Goal: Browse casually: Explore the website without a specific task or goal

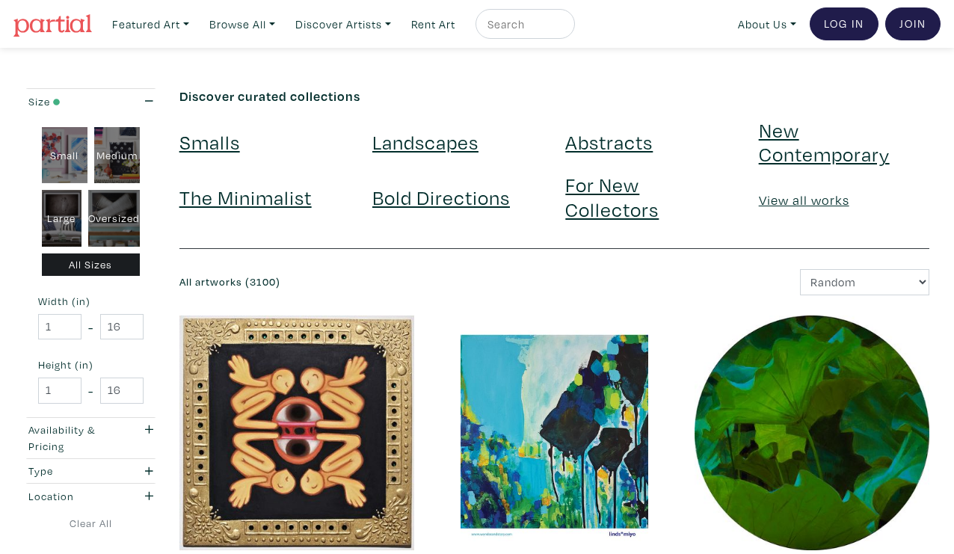
click at [223, 199] on link "The Minimalist" at bounding box center [245, 197] width 132 height 26
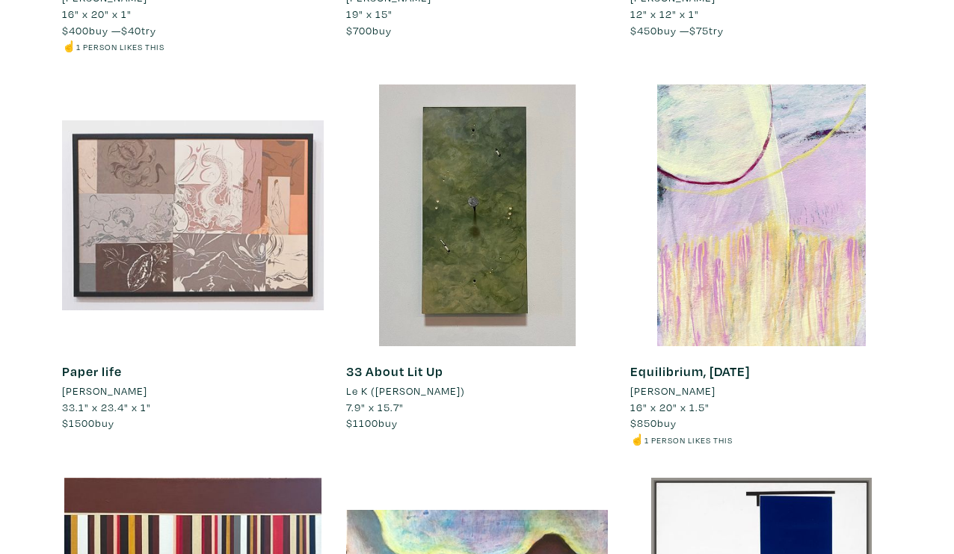
scroll to position [1356, 0]
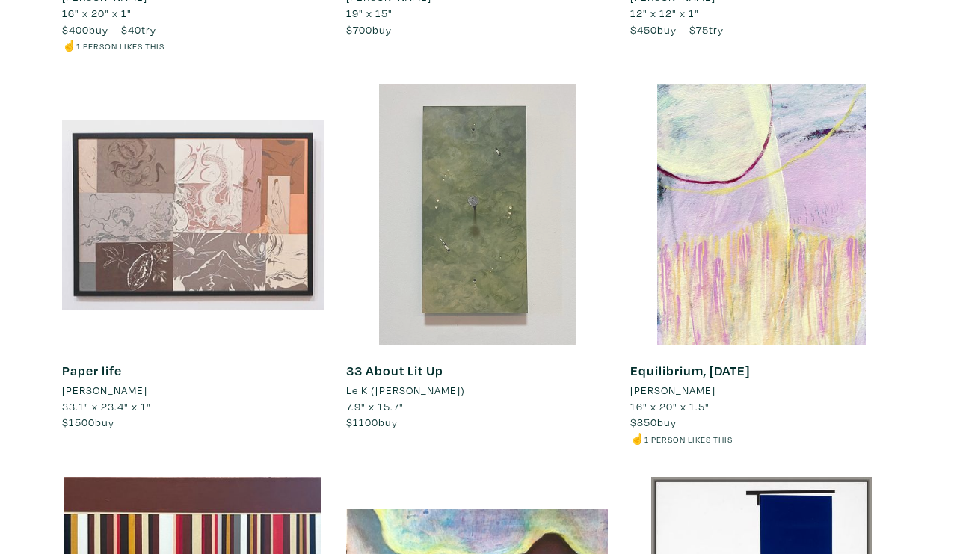
click at [526, 205] on div at bounding box center [477, 215] width 262 height 262
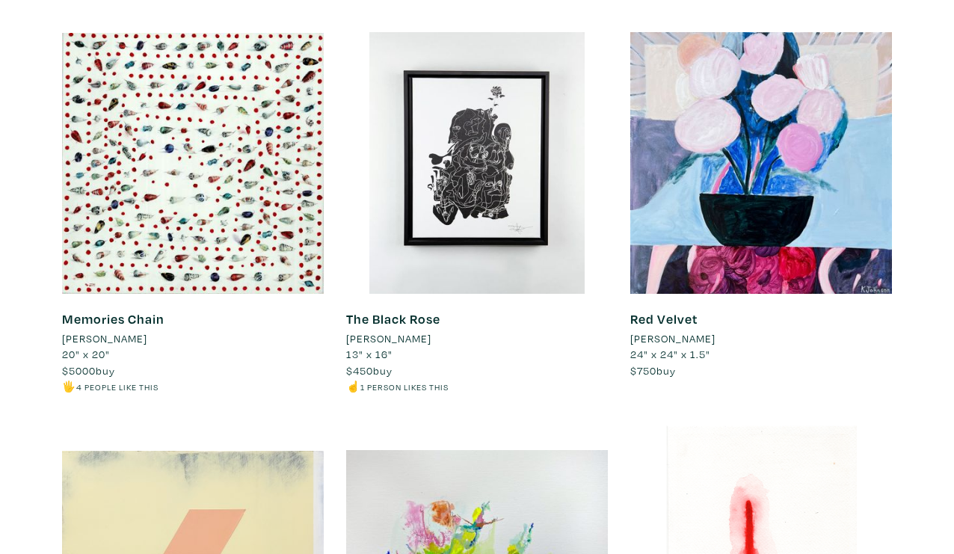
scroll to position [4159, 0]
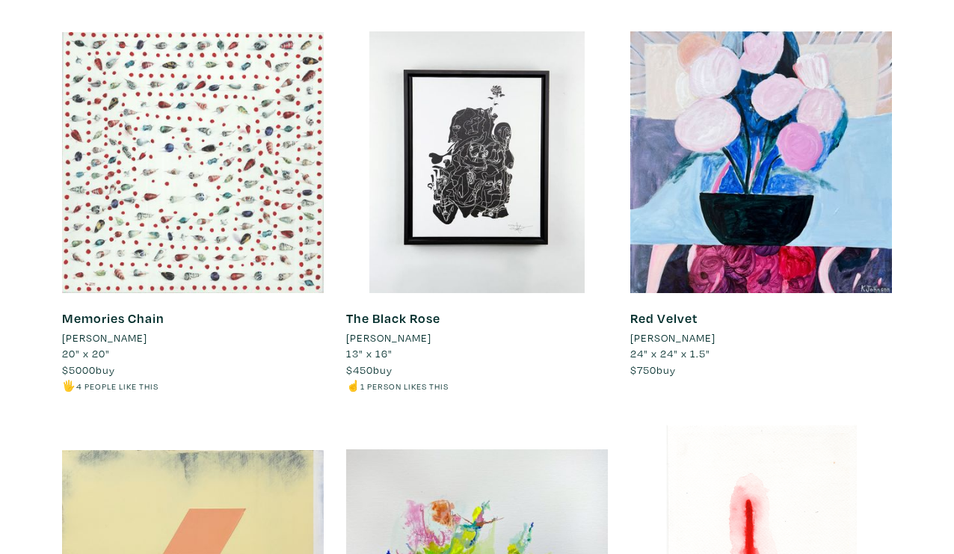
click at [237, 215] on div at bounding box center [193, 162] width 262 height 262
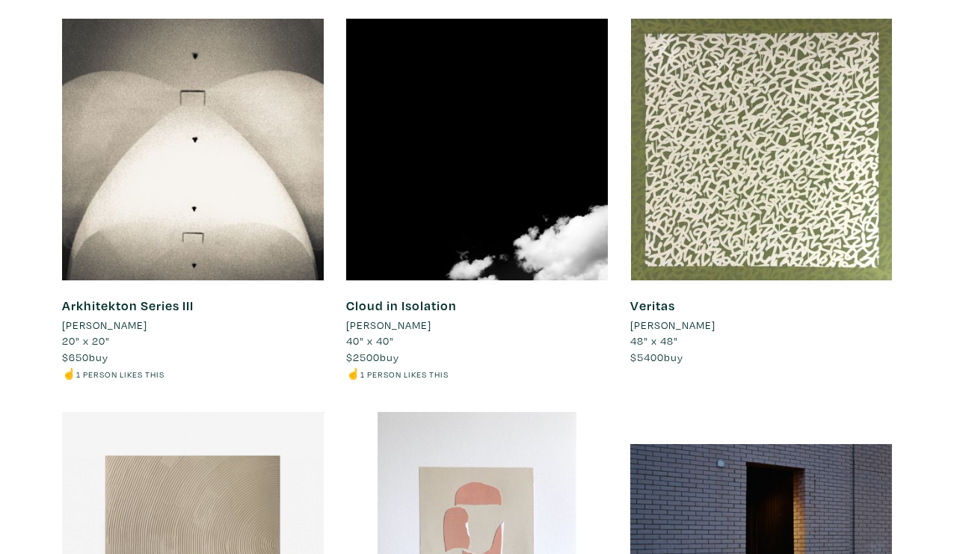
scroll to position [7316, 0]
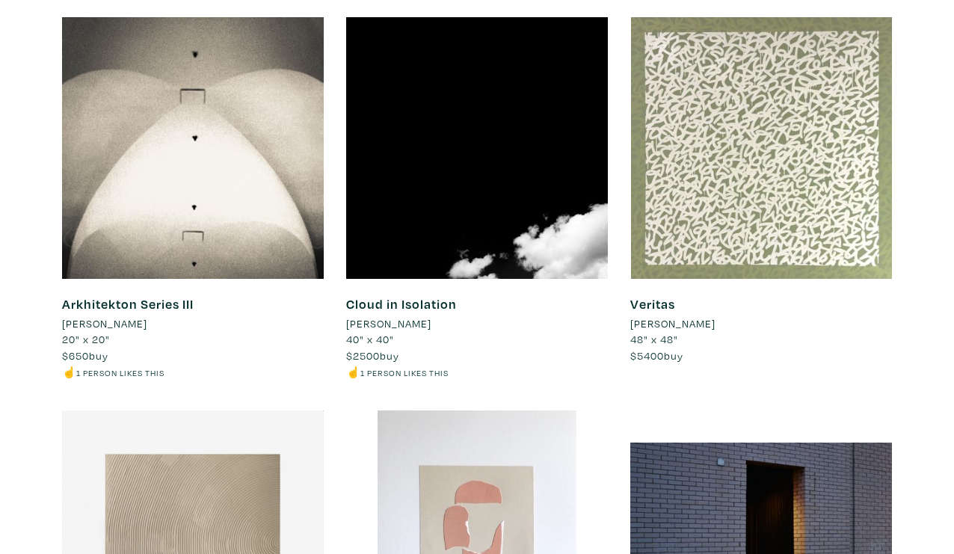
click at [788, 227] on div at bounding box center [761, 148] width 262 height 262
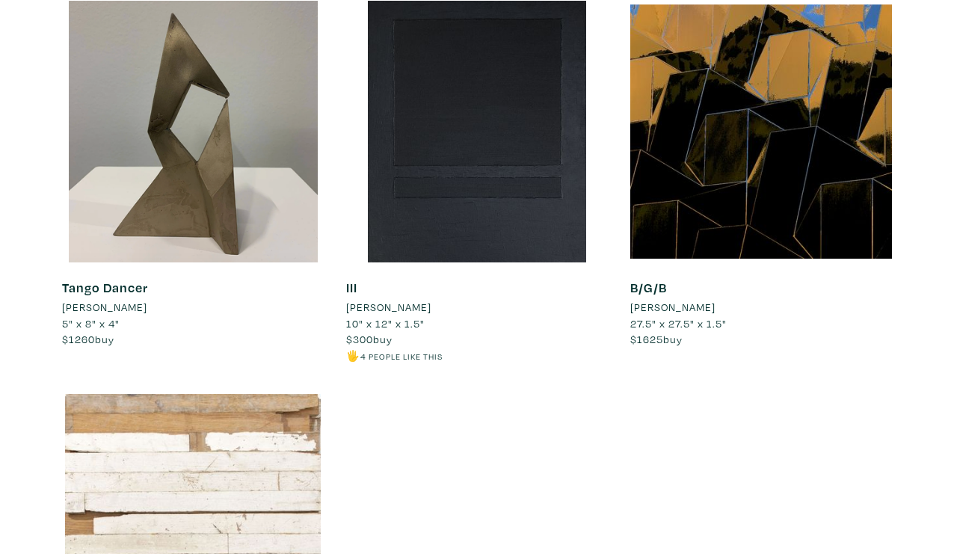
scroll to position [12867, 0]
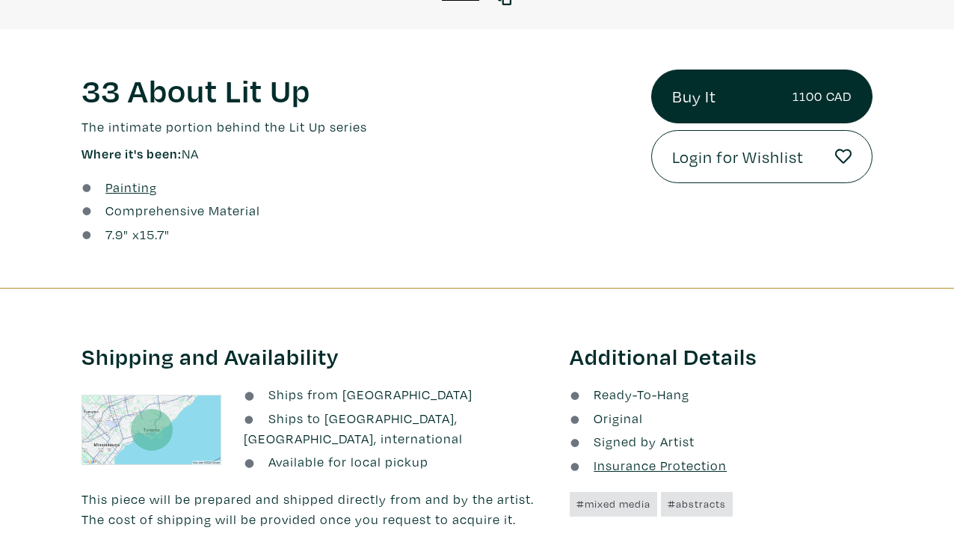
scroll to position [499, 0]
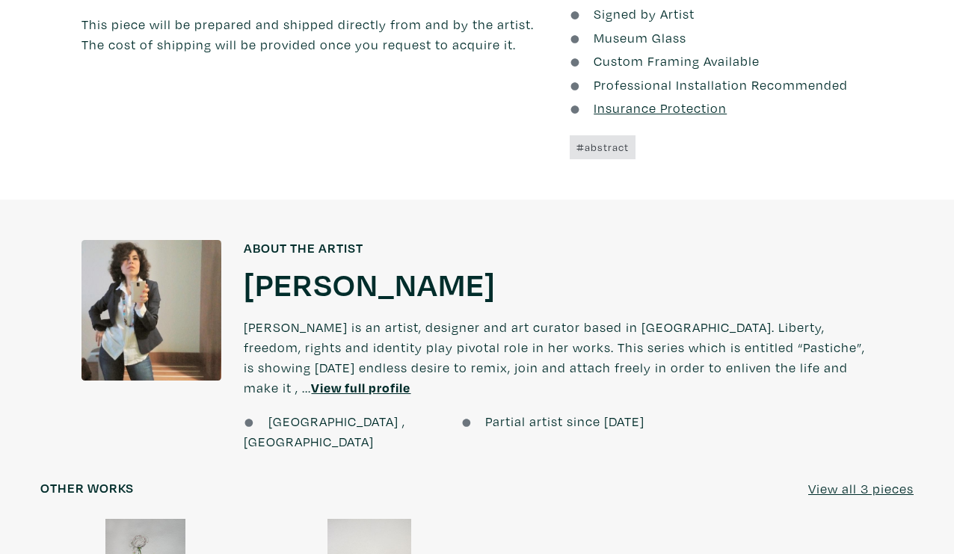
scroll to position [930, 0]
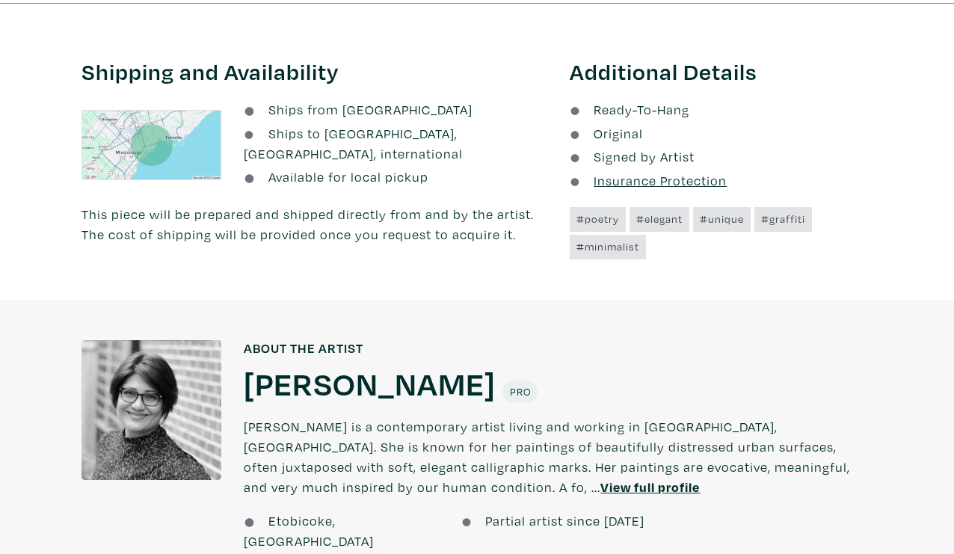
scroll to position [730, 0]
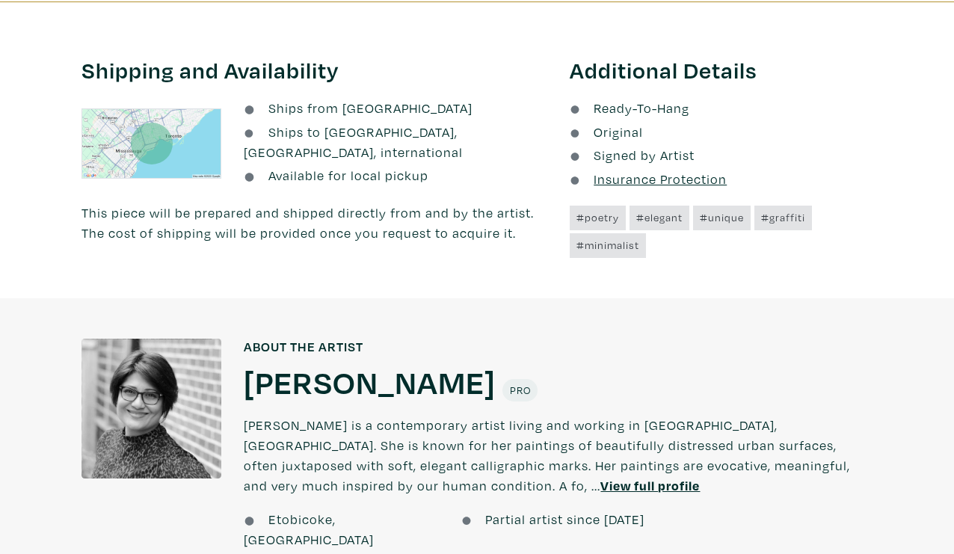
click at [395, 374] on h1 "[PERSON_NAME]" at bounding box center [370, 381] width 252 height 40
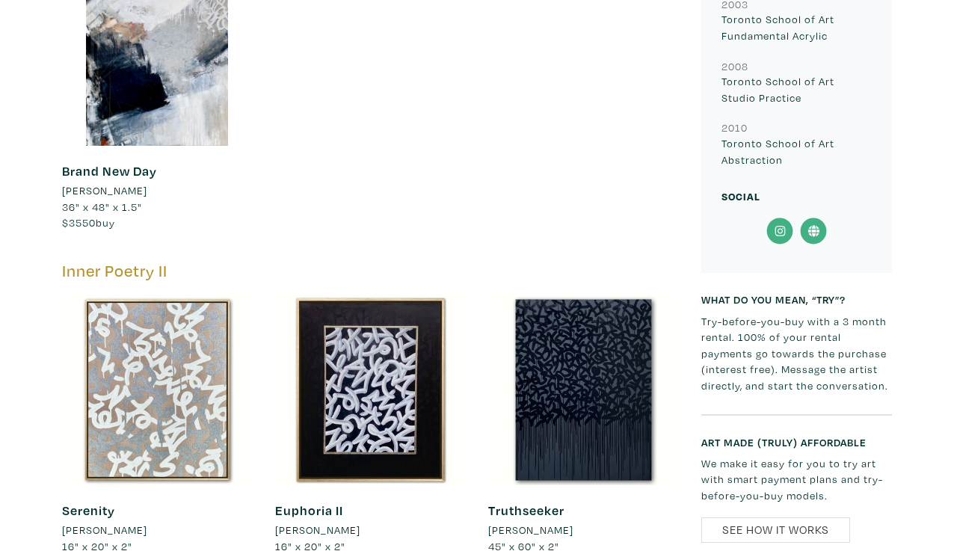
scroll to position [1630, 0]
